Goal: Task Accomplishment & Management: Use online tool/utility

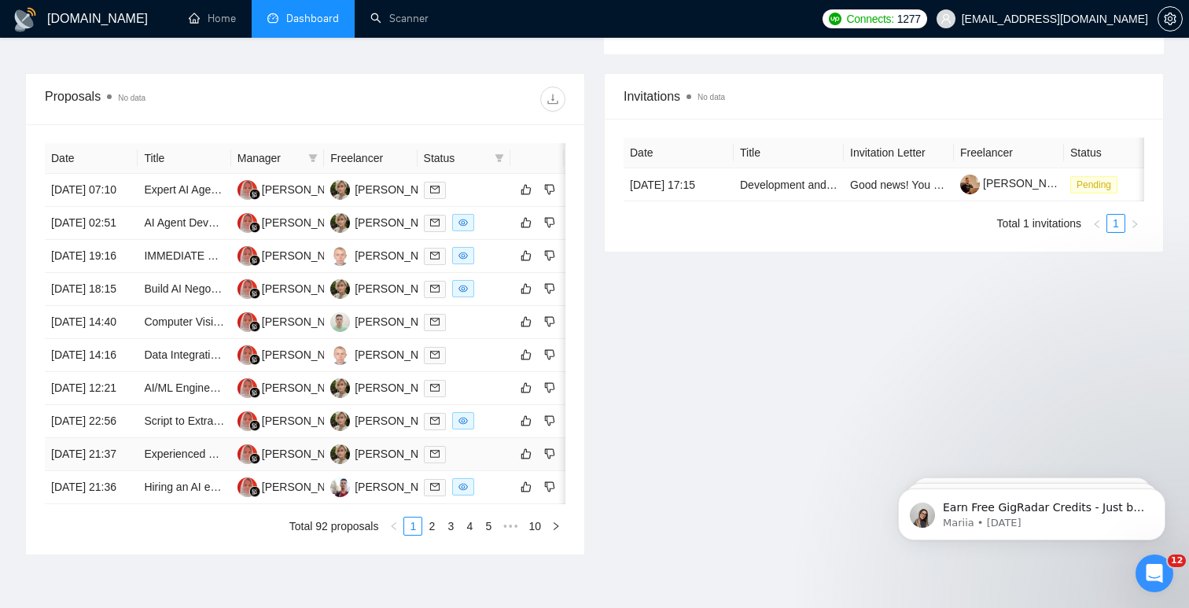
scroll to position [582, 0]
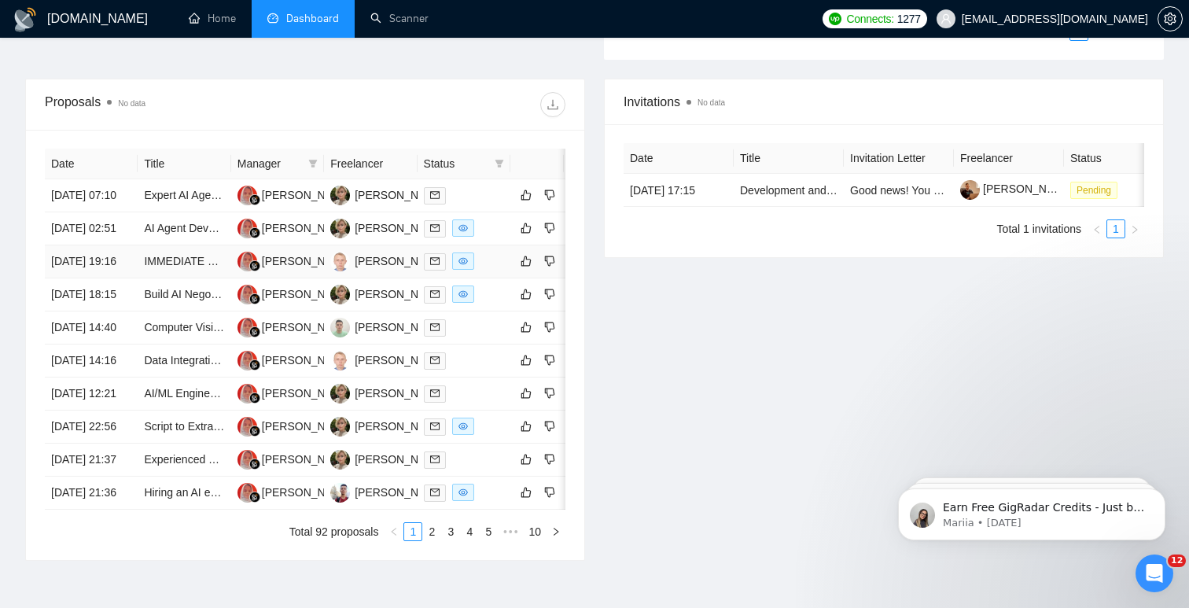
click at [88, 278] on td "[DATE] 19:16" at bounding box center [91, 261] width 93 height 33
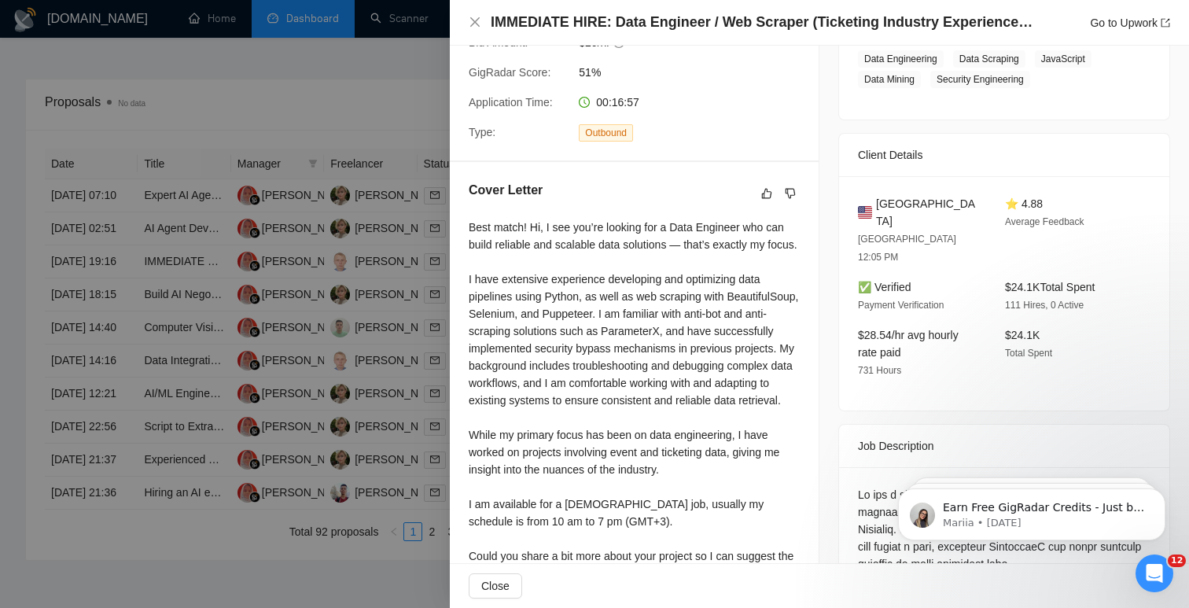
scroll to position [0, 0]
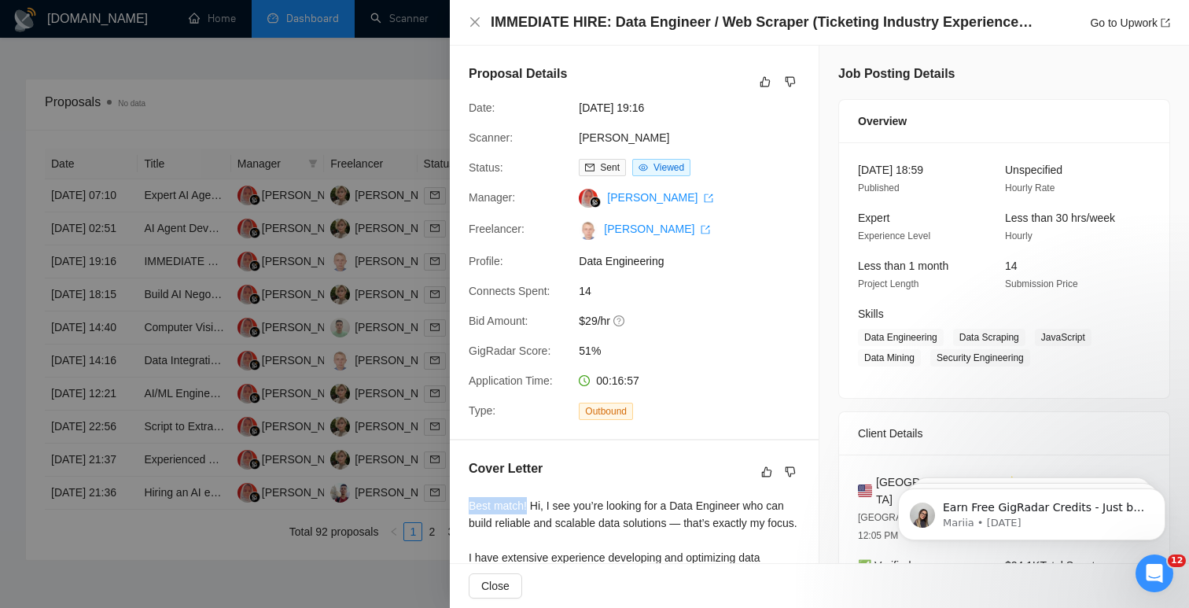
drag, startPoint x: 530, startPoint y: 521, endPoint x: 459, endPoint y: 521, distance: 70.8
copy div "Best match!"
click at [402, 97] on div at bounding box center [594, 304] width 1189 height 608
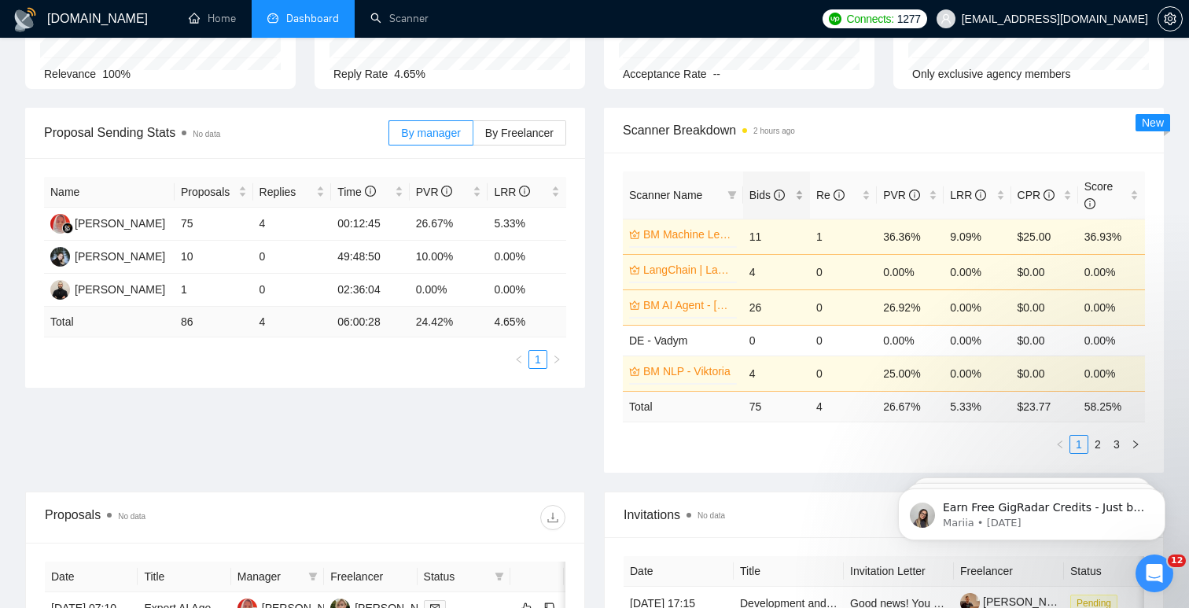
scroll to position [172, 0]
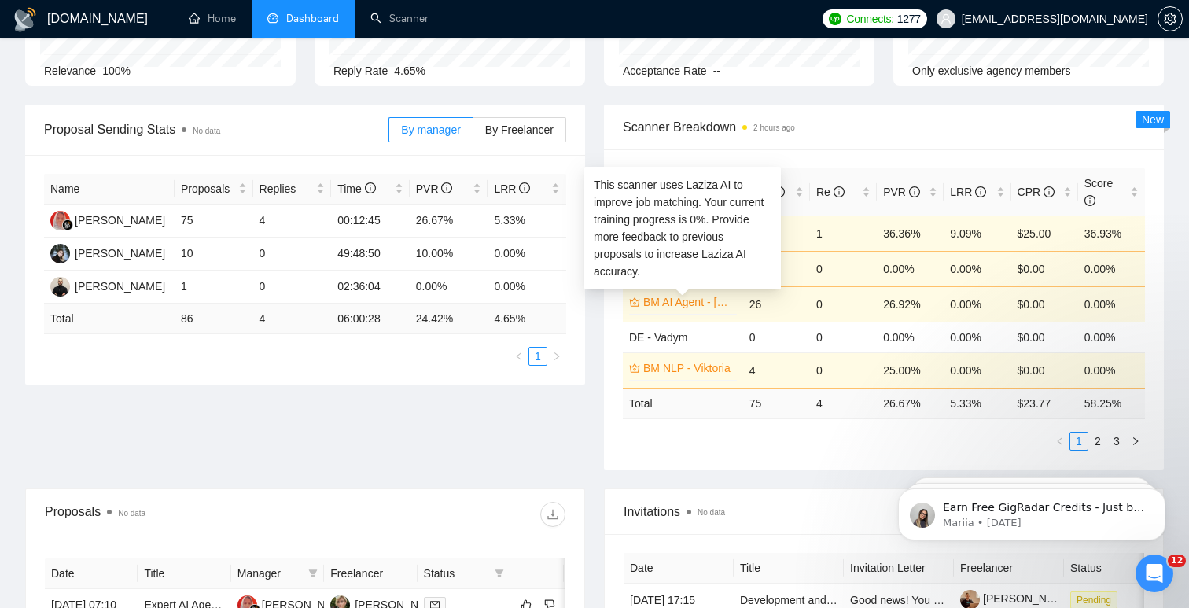
click at [720, 298] on link "BM AI Agent - Viktoria" at bounding box center [688, 301] width 90 height 17
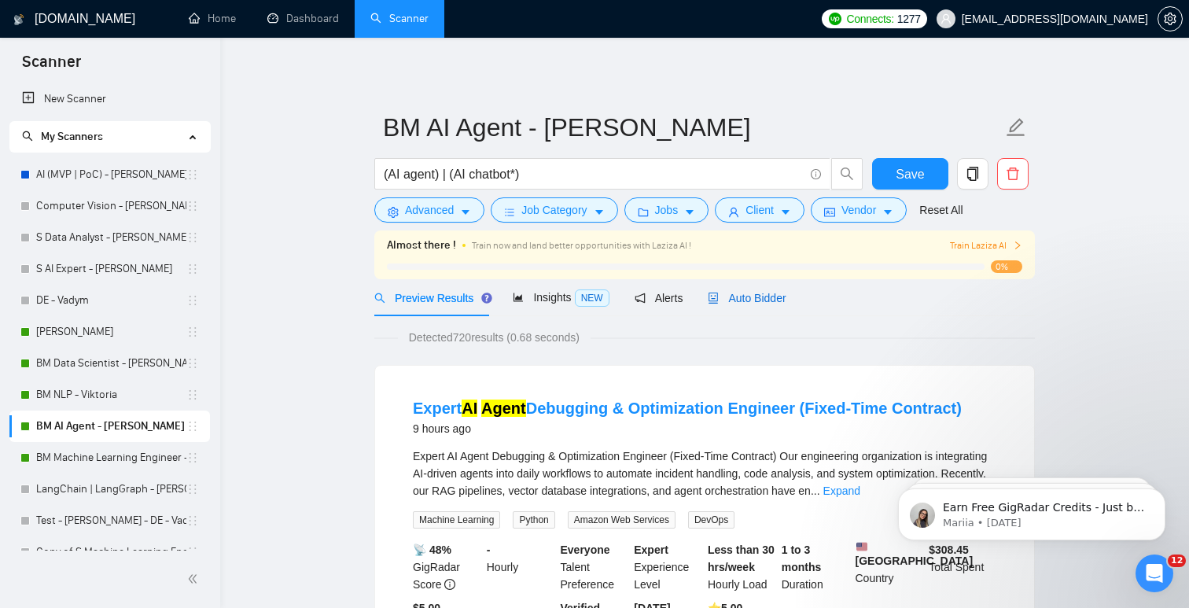
click at [756, 293] on span "Auto Bidder" at bounding box center [747, 298] width 78 height 13
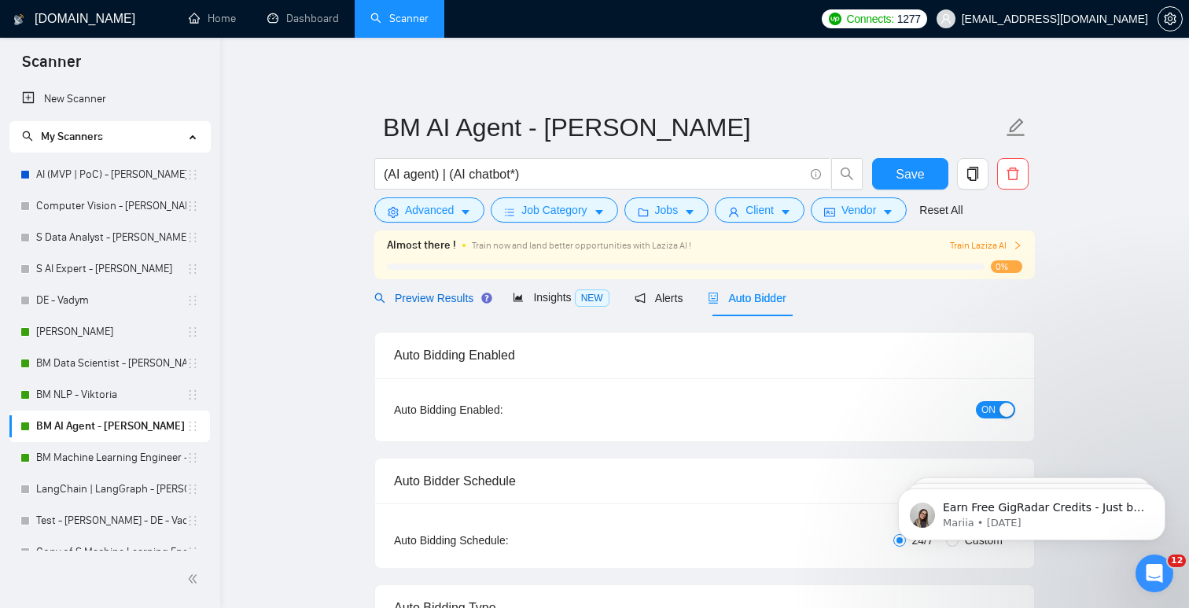
click at [451, 296] on span "Preview Results" at bounding box center [430, 298] width 113 height 13
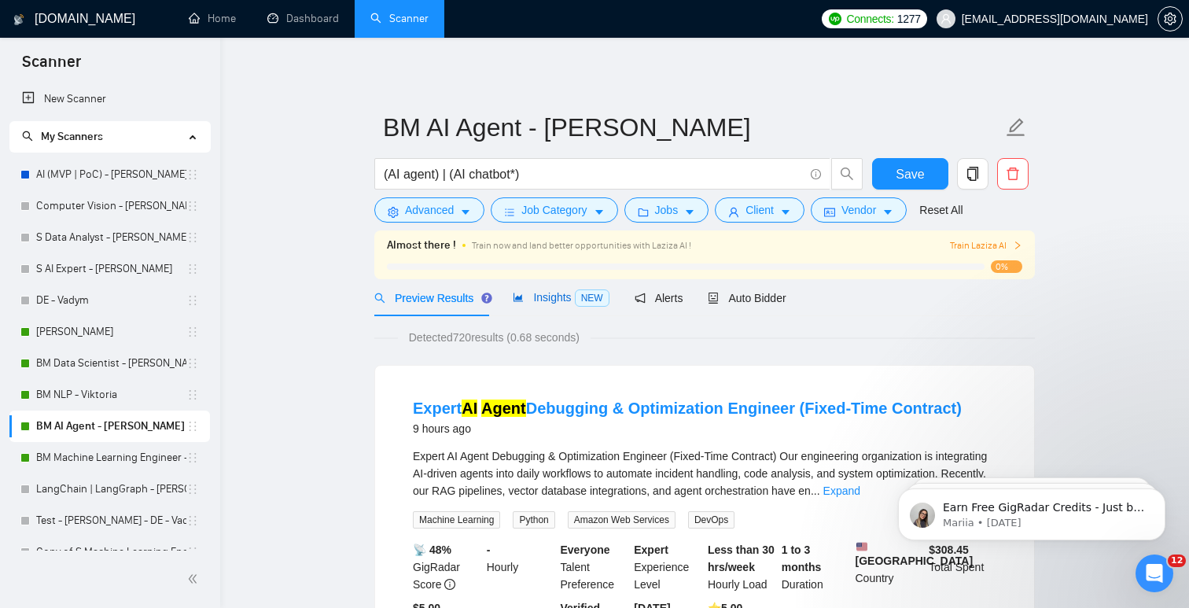
click at [571, 300] on span "Insights NEW" at bounding box center [561, 297] width 96 height 13
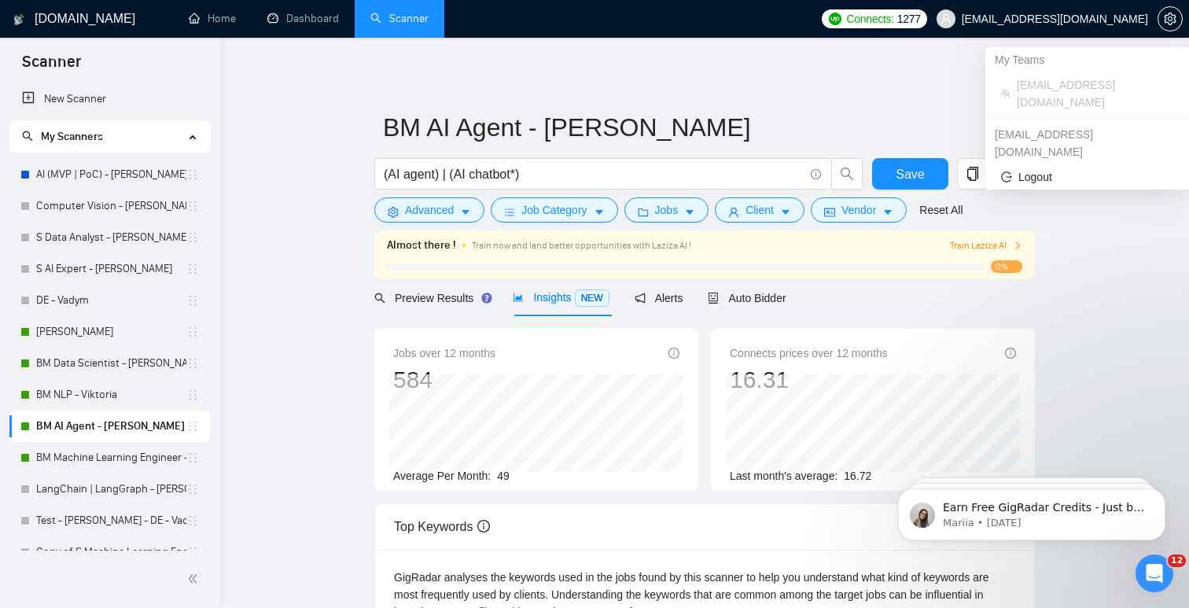
click at [1100, 26] on span "[EMAIL_ADDRESS][DOMAIN_NAME]" at bounding box center [1042, 19] width 230 height 50
click at [1165, 12] on button "button" at bounding box center [1170, 18] width 25 height 25
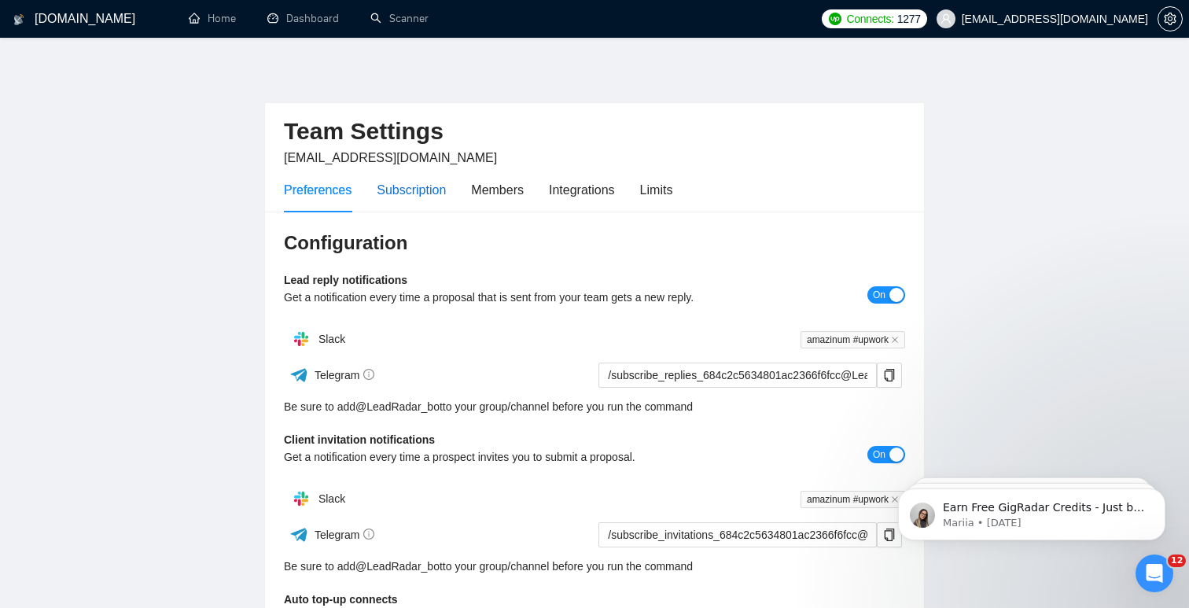
click at [426, 196] on div "Subscription" at bounding box center [411, 190] width 69 height 20
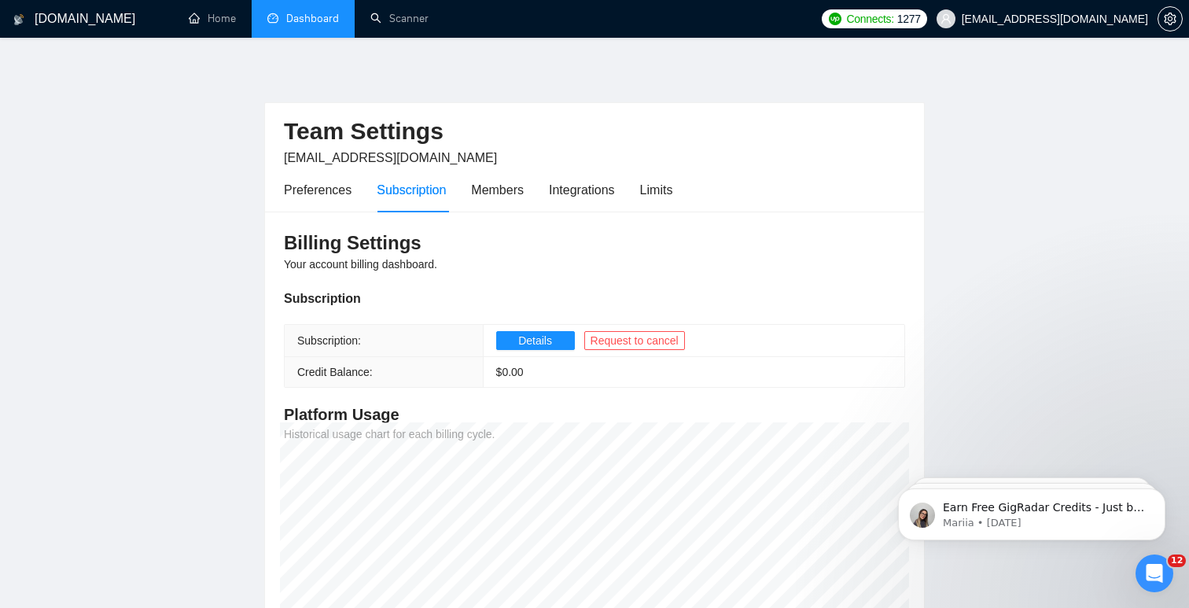
click at [317, 40] on div "GigRadar.io Home Dashboard Scanner Connects: 1277 otsebriy@amazinum.com Team Se…" at bounding box center [594, 410] width 1189 height 820
click at [268, 17] on link "Dashboard" at bounding box center [303, 18] width 72 height 13
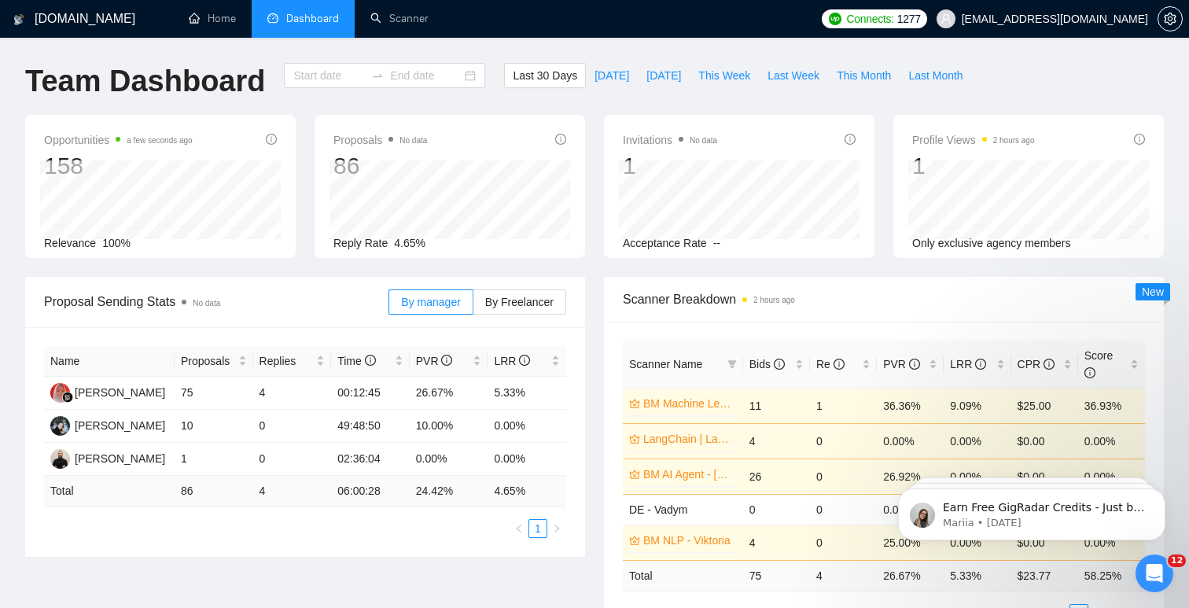
type input "[DATE]"
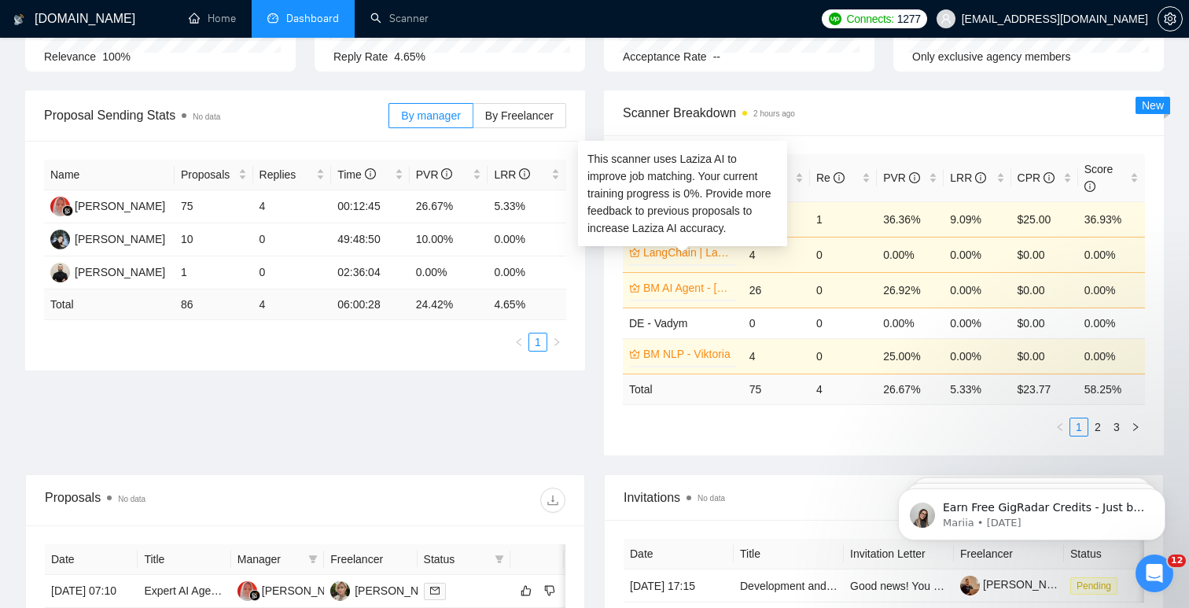
scroll to position [188, 0]
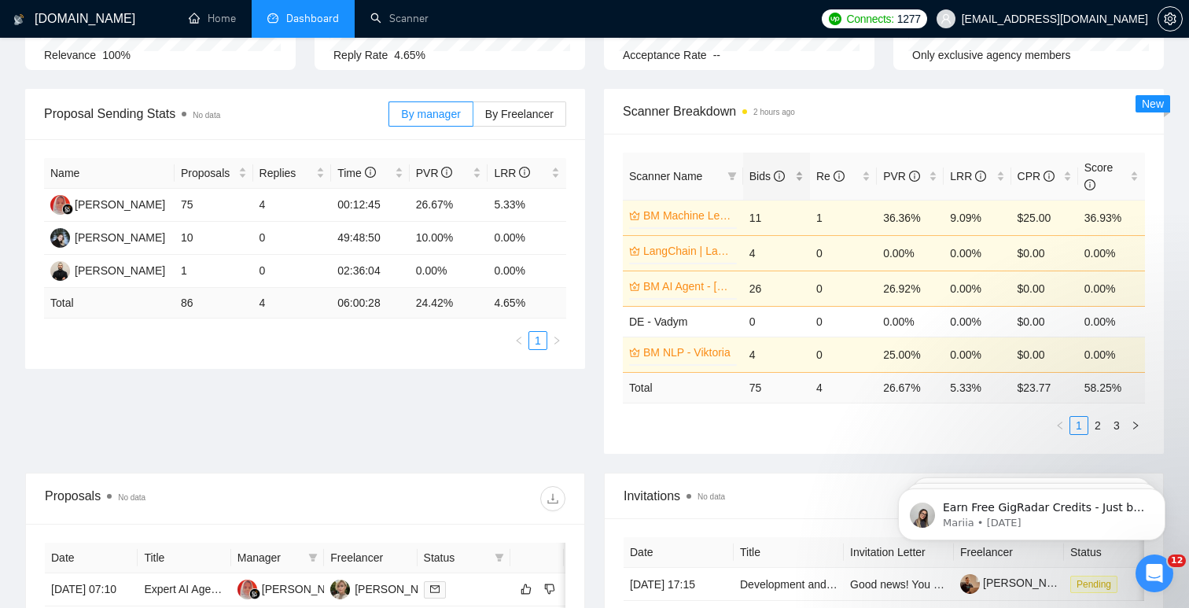
click at [762, 174] on span "Bids" at bounding box center [767, 176] width 35 height 13
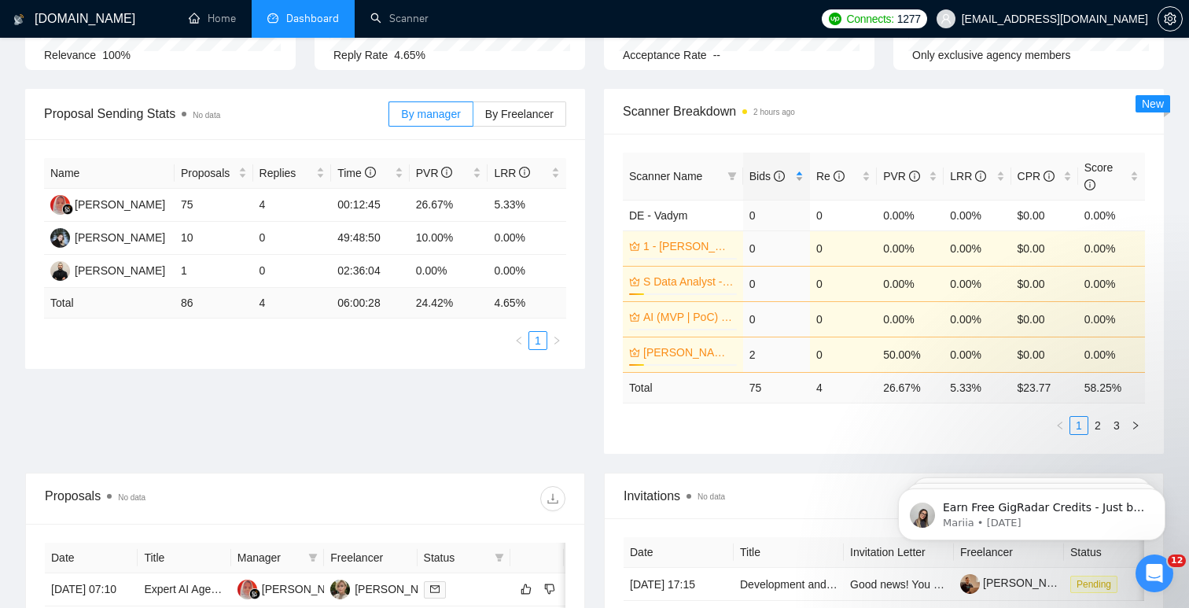
click at [762, 174] on span "Bids" at bounding box center [767, 176] width 35 height 13
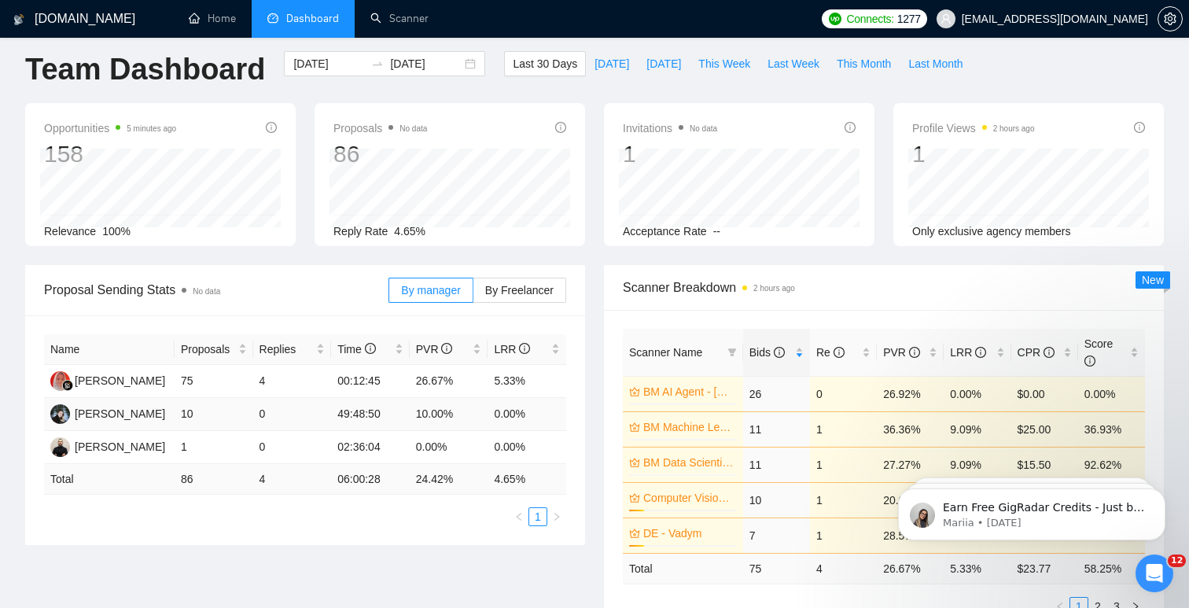
scroll to position [0, 0]
